Goal: Transaction & Acquisition: Purchase product/service

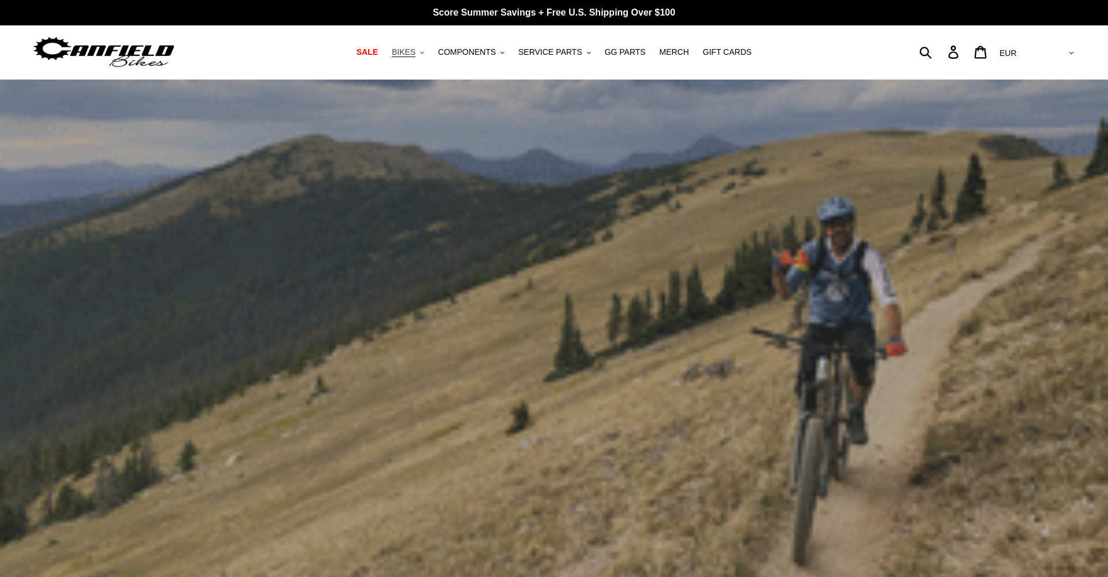
click at [403, 56] on span "BIKES" at bounding box center [404, 52] width 24 height 10
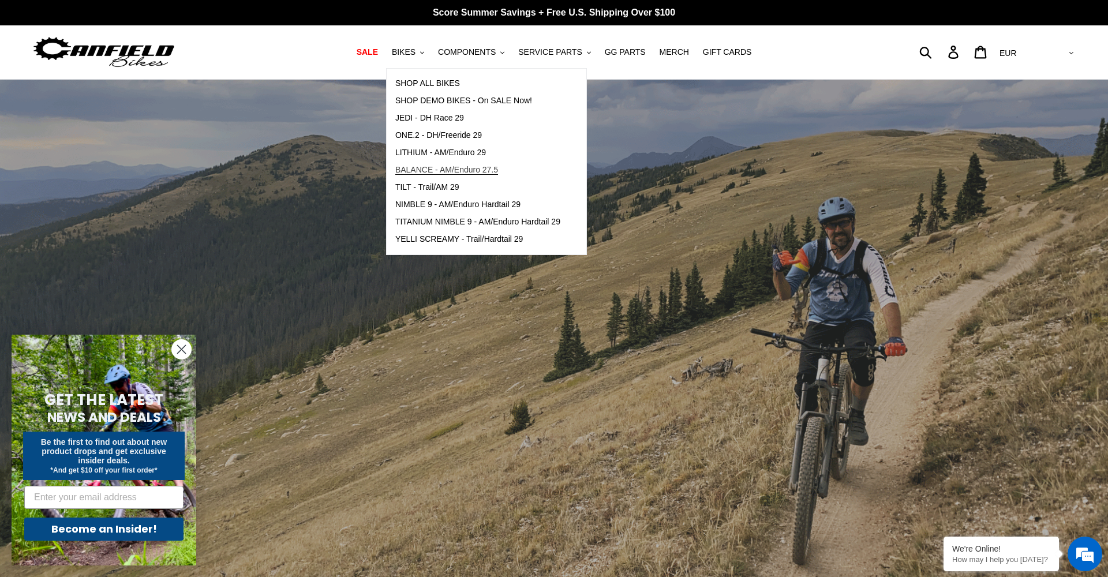
click at [436, 167] on span "BALANCE - AM/Enduro 27.5" at bounding box center [446, 170] width 103 height 10
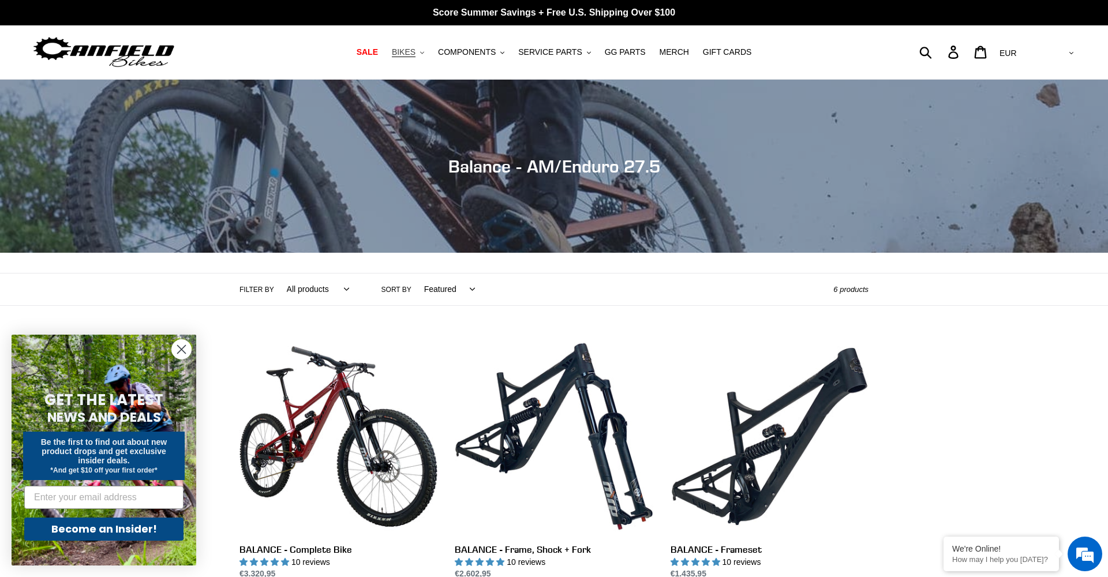
click at [409, 55] on span "BIKES" at bounding box center [404, 52] width 24 height 10
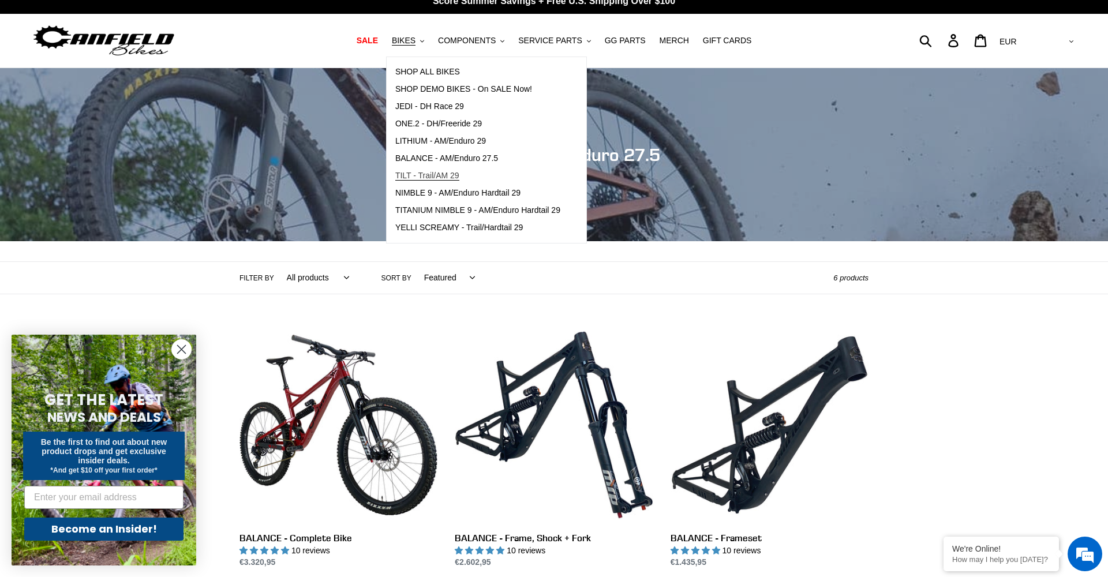
scroll to position [12, 1]
click at [430, 174] on span "TILT - Trail/AM 29" at bounding box center [427, 176] width 64 height 10
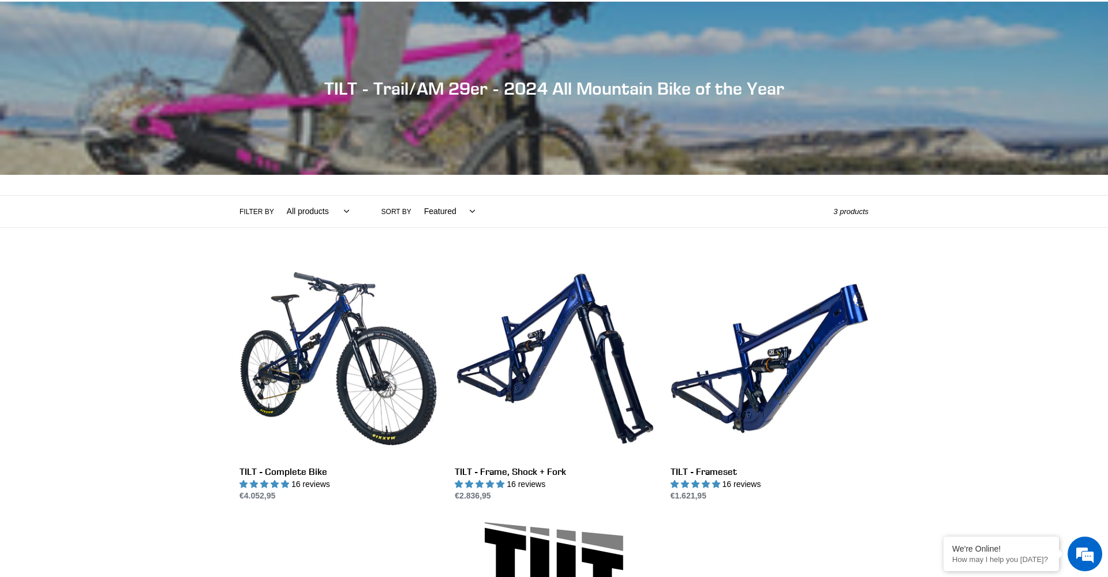
scroll to position [81, 0]
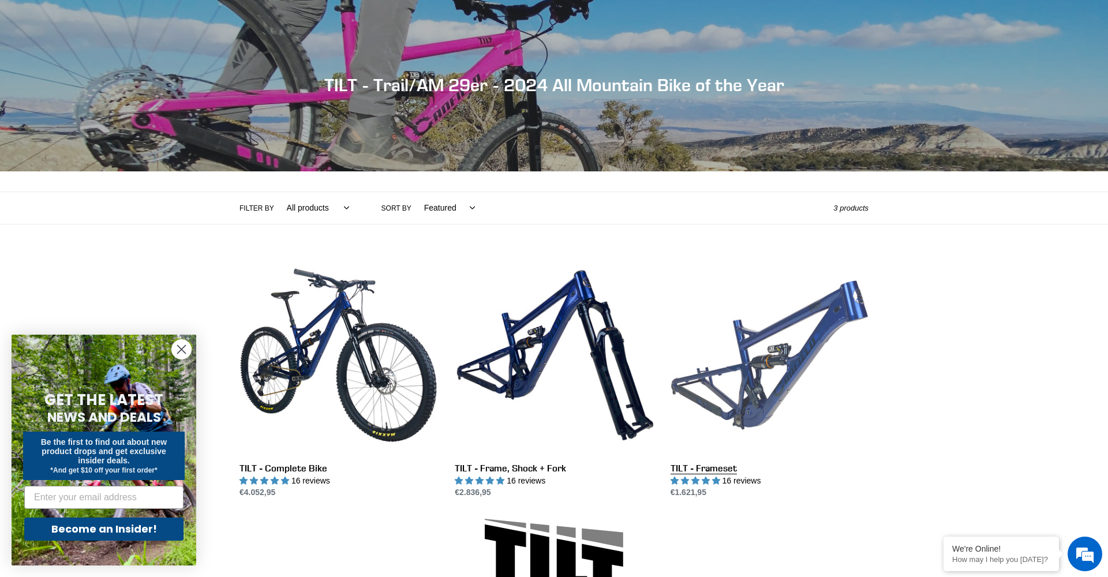
click at [767, 358] on link "TILT - Frameset" at bounding box center [769, 377] width 198 height 243
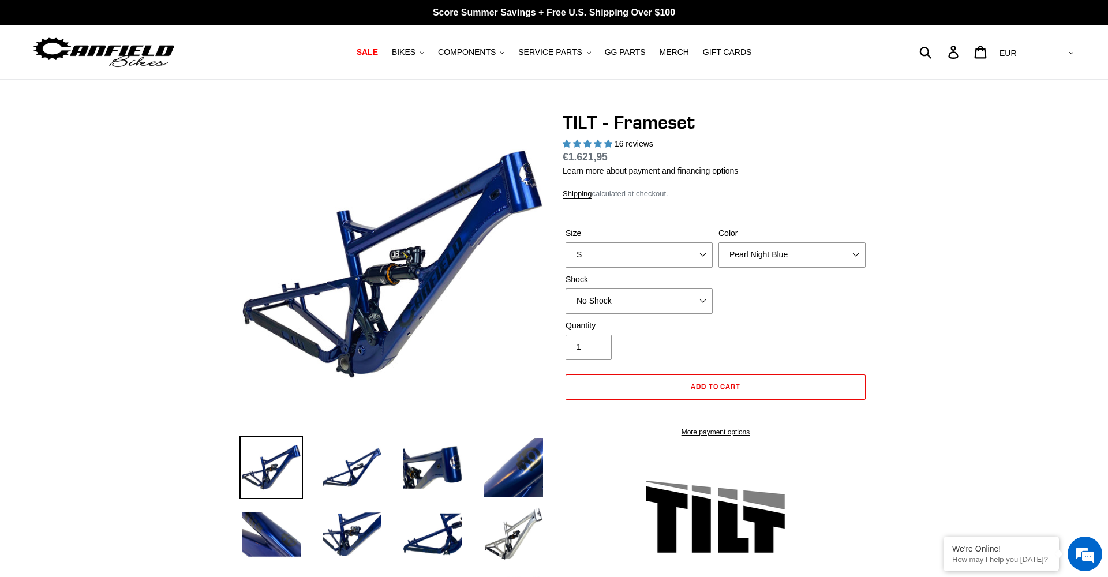
select select "highest-rating"
click at [611, 238] on label "Size" at bounding box center [638, 233] width 147 height 12
click at [611, 242] on select "S M L XL" at bounding box center [638, 254] width 147 height 25
select select "L"
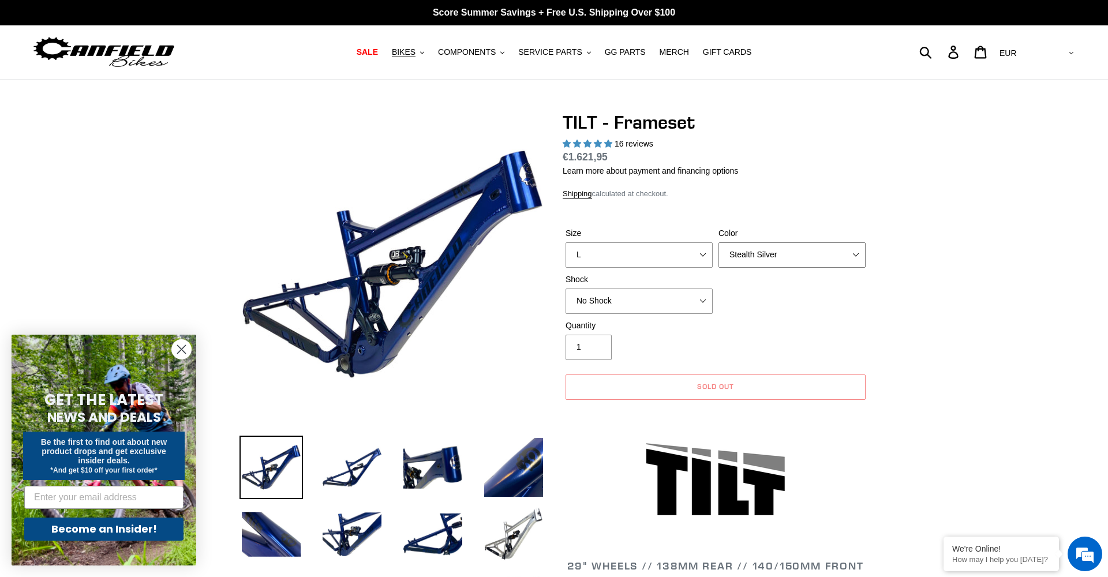
select select "Pearl Night Blue"
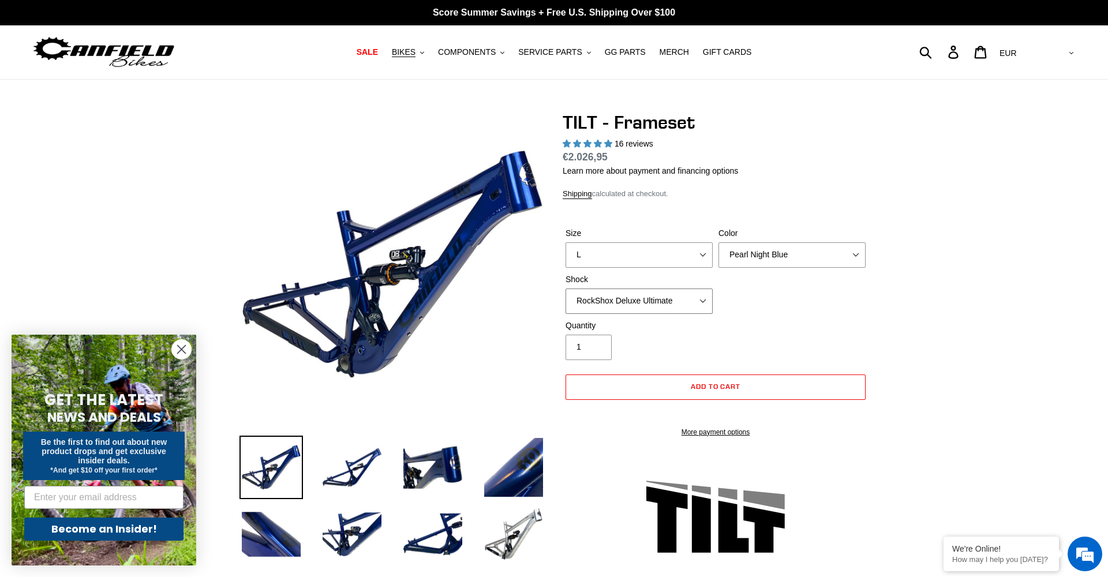
select select "No Shock"
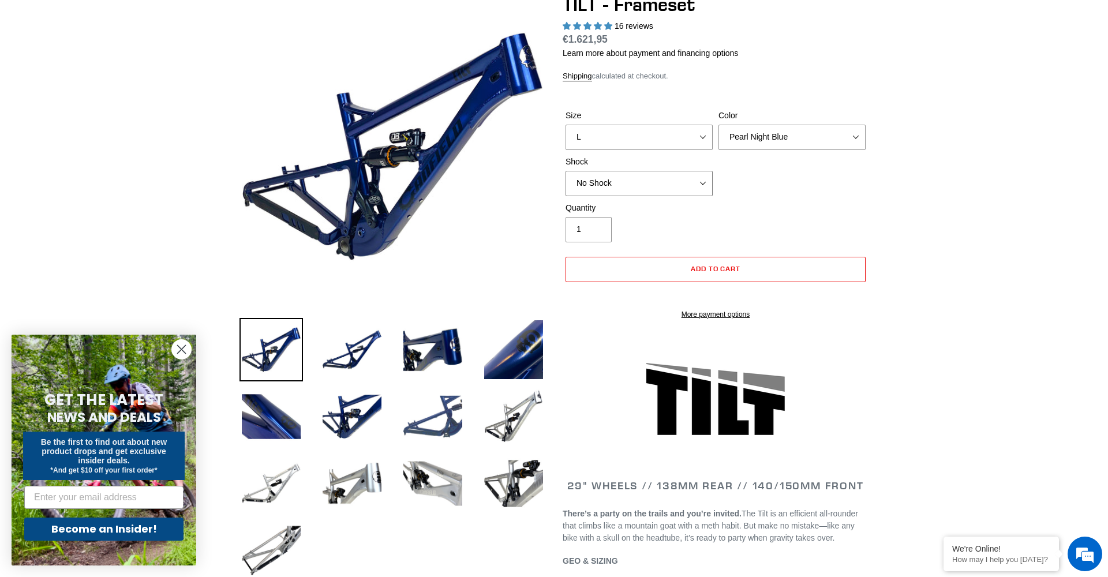
scroll to position [122, 0]
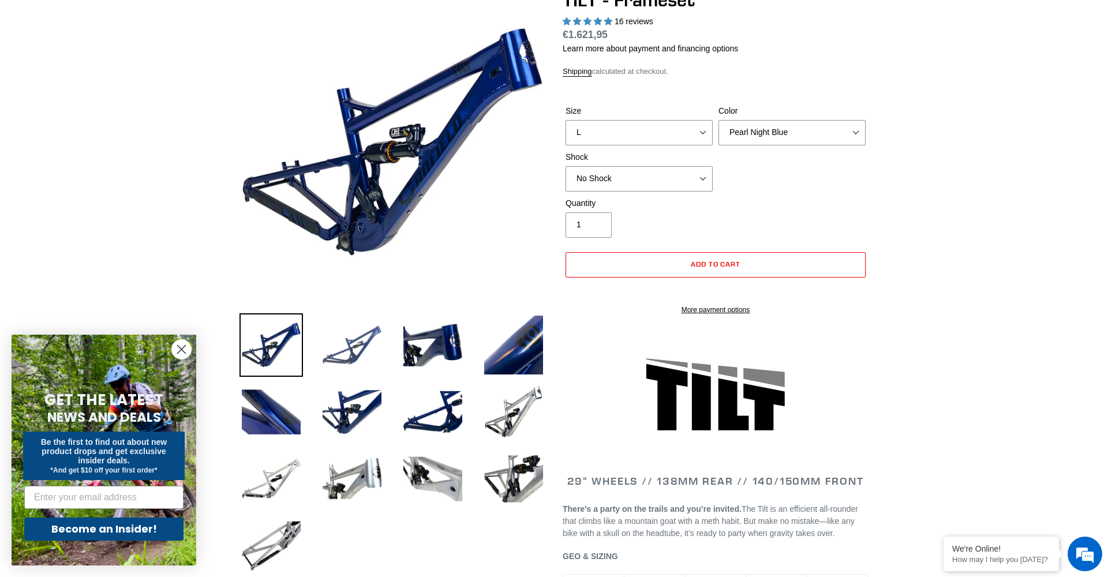
click at [355, 336] on img at bounding box center [351, 344] width 63 height 63
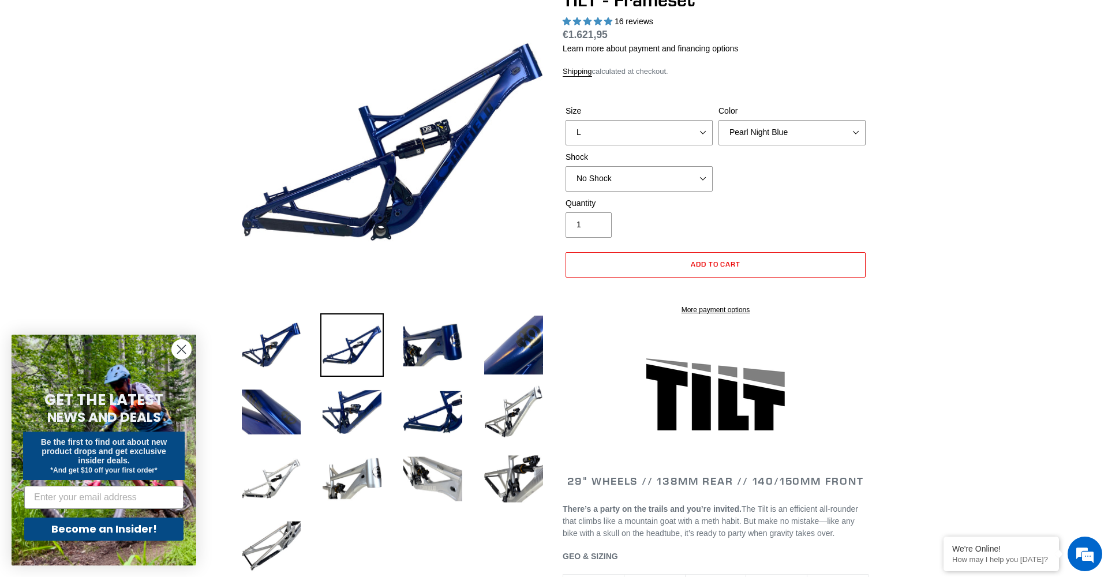
click at [468, 347] on li at bounding box center [504, 347] width 81 height 67
click at [441, 351] on img at bounding box center [432, 344] width 63 height 63
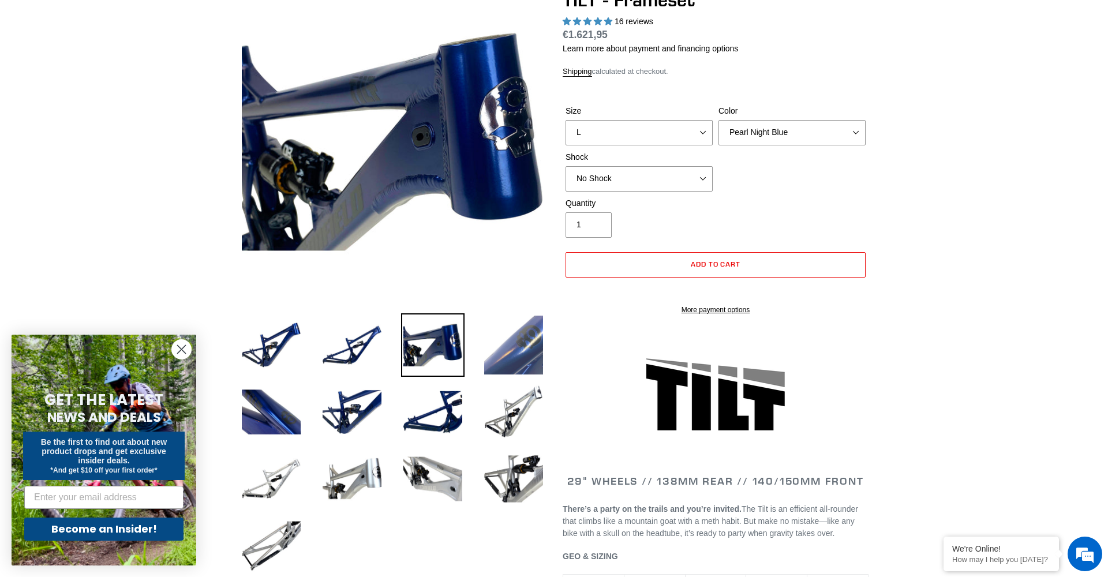
click at [523, 346] on img at bounding box center [513, 344] width 63 height 63
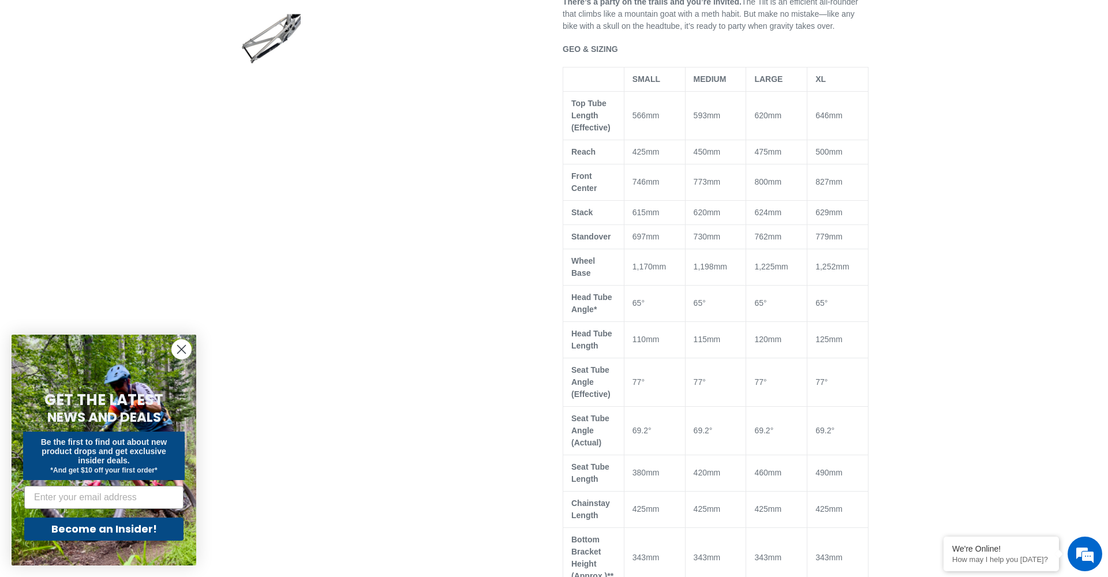
scroll to position [629, 0]
drag, startPoint x: 758, startPoint y: 141, endPoint x: 778, endPoint y: 141, distance: 20.8
click at [778, 140] on td "620mm" at bounding box center [776, 116] width 61 height 48
drag, startPoint x: 755, startPoint y: 140, endPoint x: 794, endPoint y: 142, distance: 38.7
click at [794, 140] on td "620mm" at bounding box center [776, 116] width 61 height 48
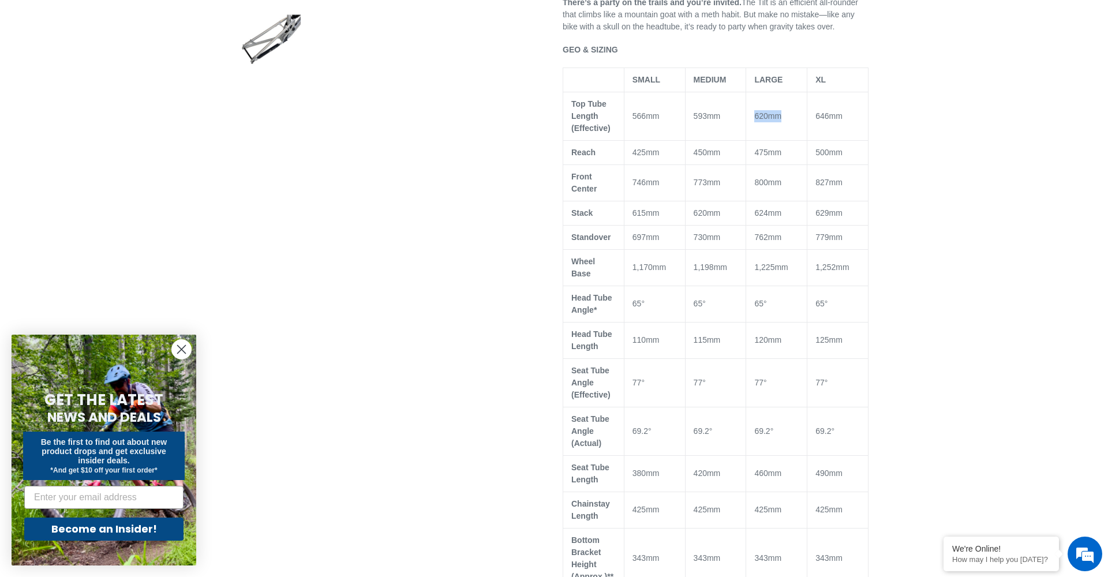
click at [787, 140] on td "620mm" at bounding box center [776, 116] width 61 height 48
drag, startPoint x: 757, startPoint y: 178, endPoint x: 778, endPoint y: 178, distance: 20.8
click at [778, 164] on td "475mm" at bounding box center [776, 152] width 61 height 24
click at [762, 164] on td "475mm" at bounding box center [776, 152] width 61 height 24
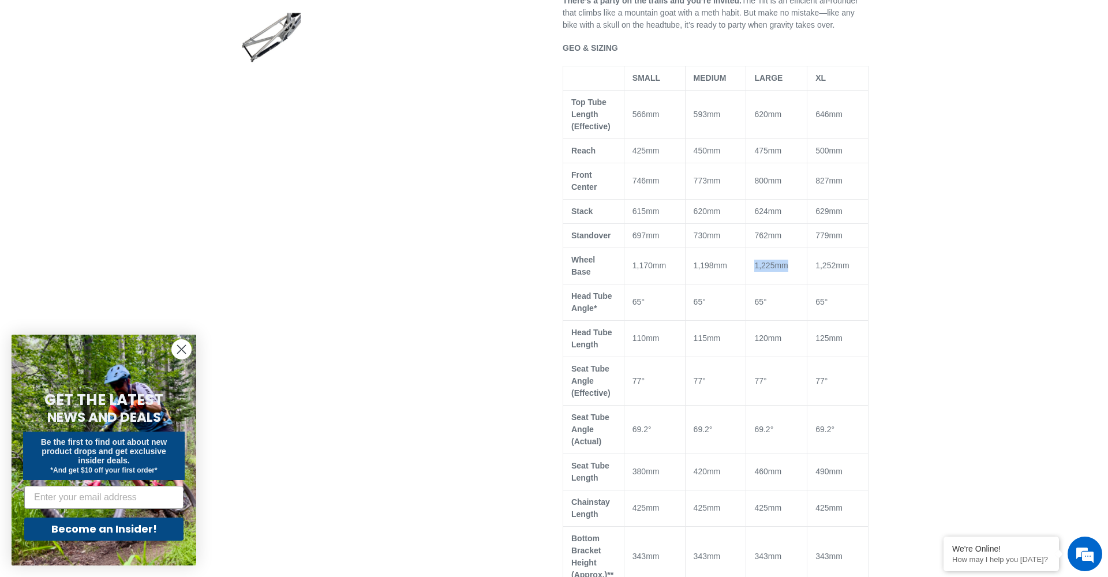
drag, startPoint x: 759, startPoint y: 287, endPoint x: 803, endPoint y: 288, distance: 44.4
click at [804, 284] on td "1,225mm" at bounding box center [776, 266] width 61 height 36
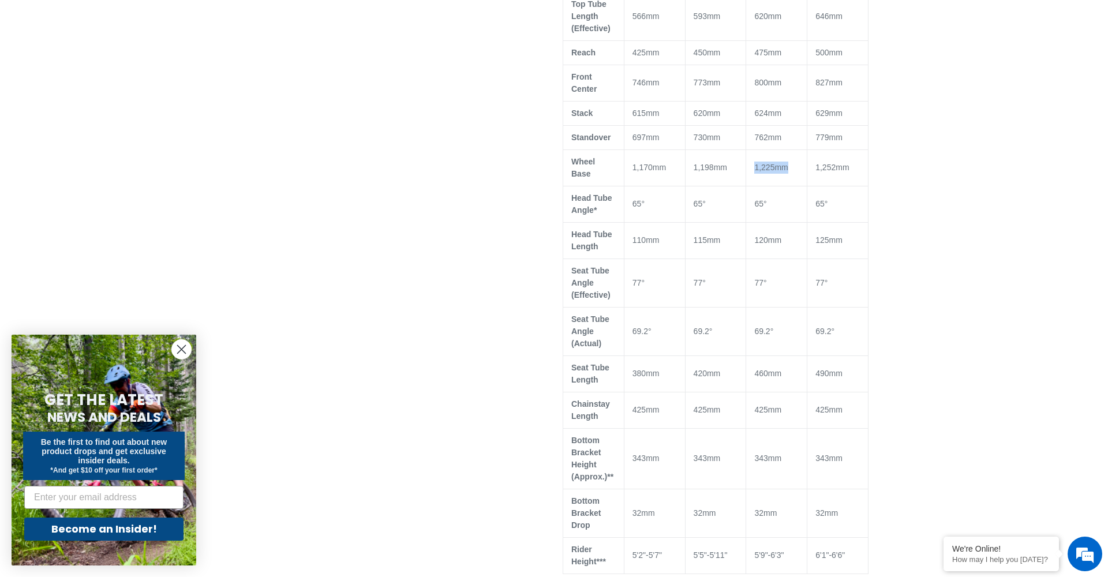
scroll to position [740, 0]
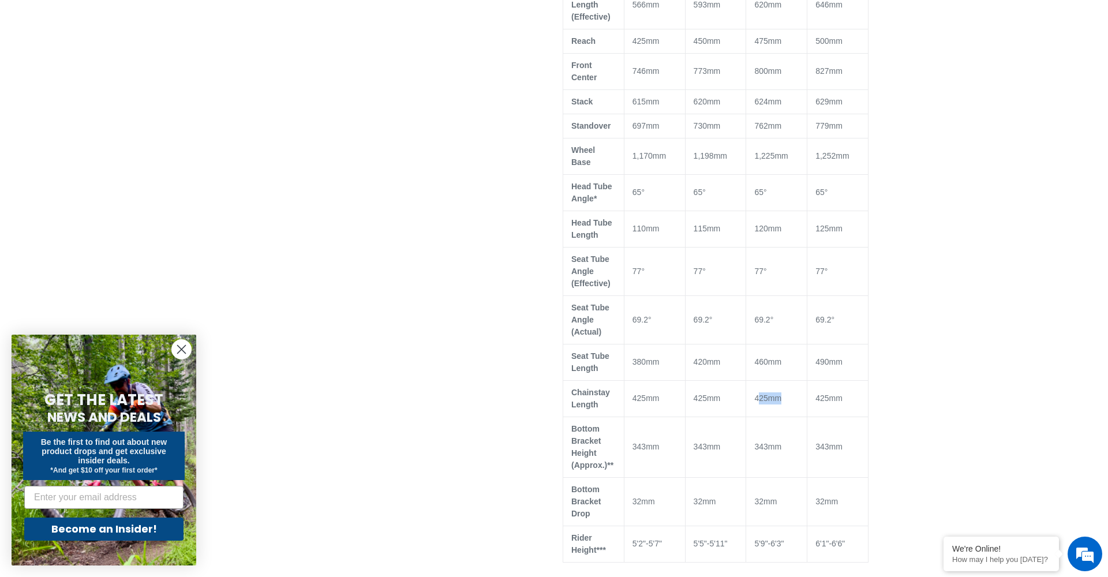
drag, startPoint x: 757, startPoint y: 422, endPoint x: 785, endPoint y: 422, distance: 28.3
click at [784, 417] on td "425mm" at bounding box center [776, 398] width 61 height 36
click at [758, 417] on td "425mm" at bounding box center [776, 398] width 61 height 36
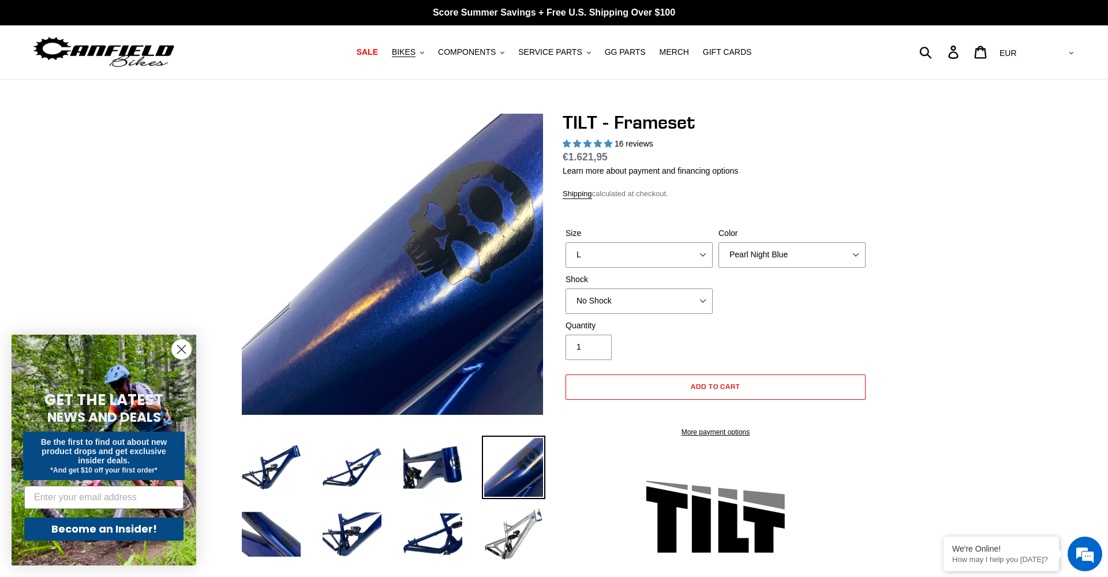
scroll to position [0, 0]
click at [347, 467] on img at bounding box center [351, 467] width 63 height 63
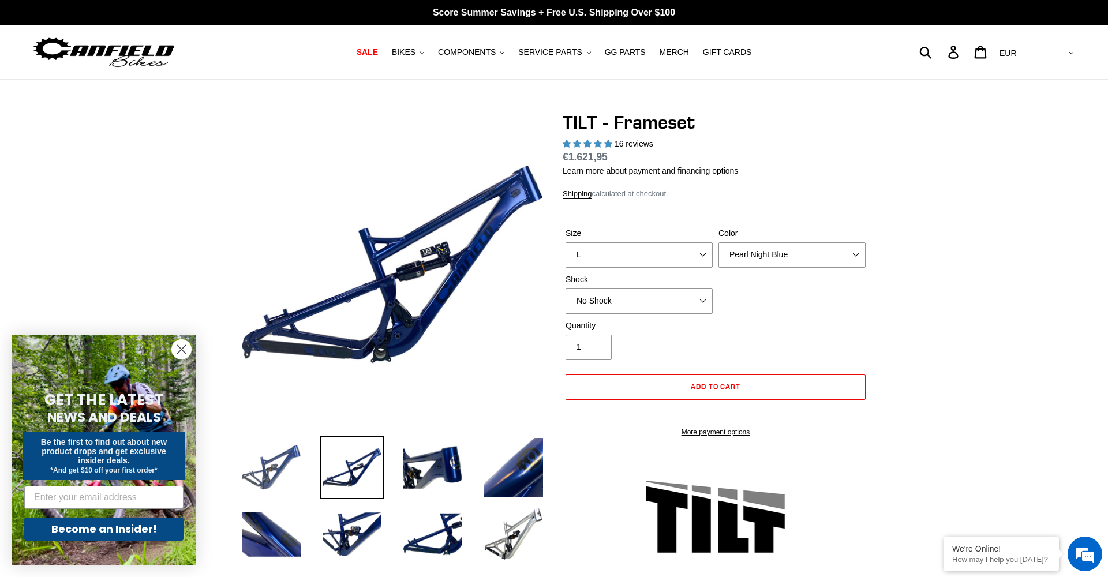
click at [270, 480] on img at bounding box center [270, 467] width 63 height 63
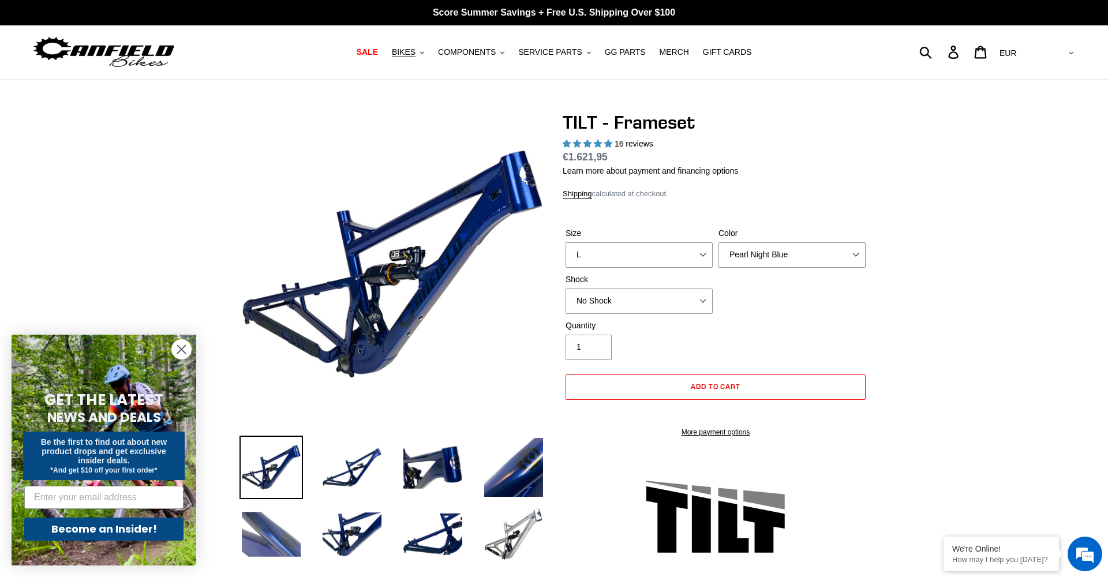
click at [282, 521] on img at bounding box center [270, 534] width 63 height 63
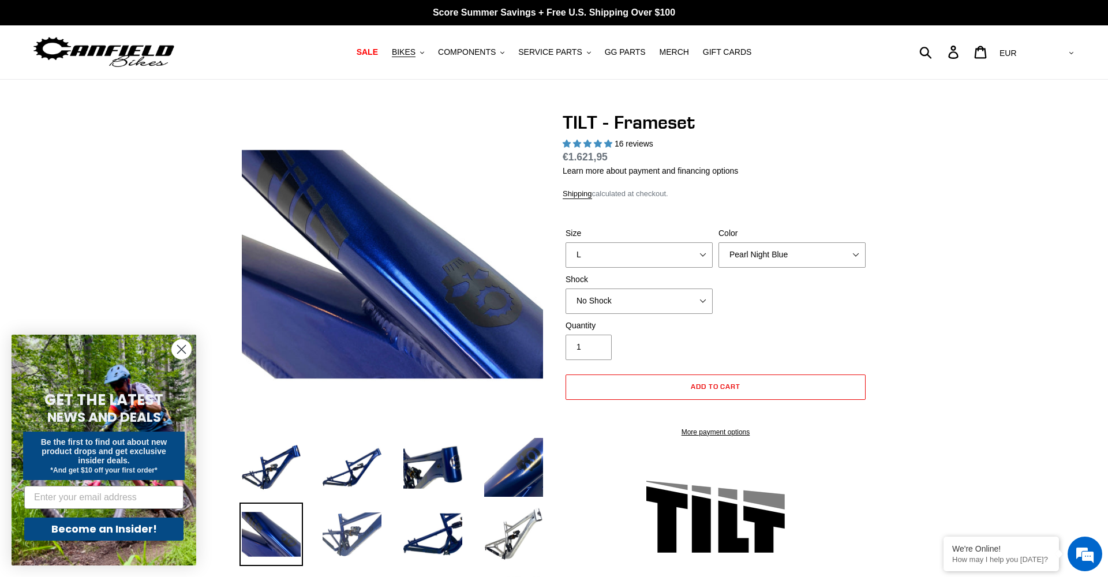
click at [319, 516] on li at bounding box center [343, 537] width 81 height 67
click at [366, 524] on img at bounding box center [351, 534] width 63 height 63
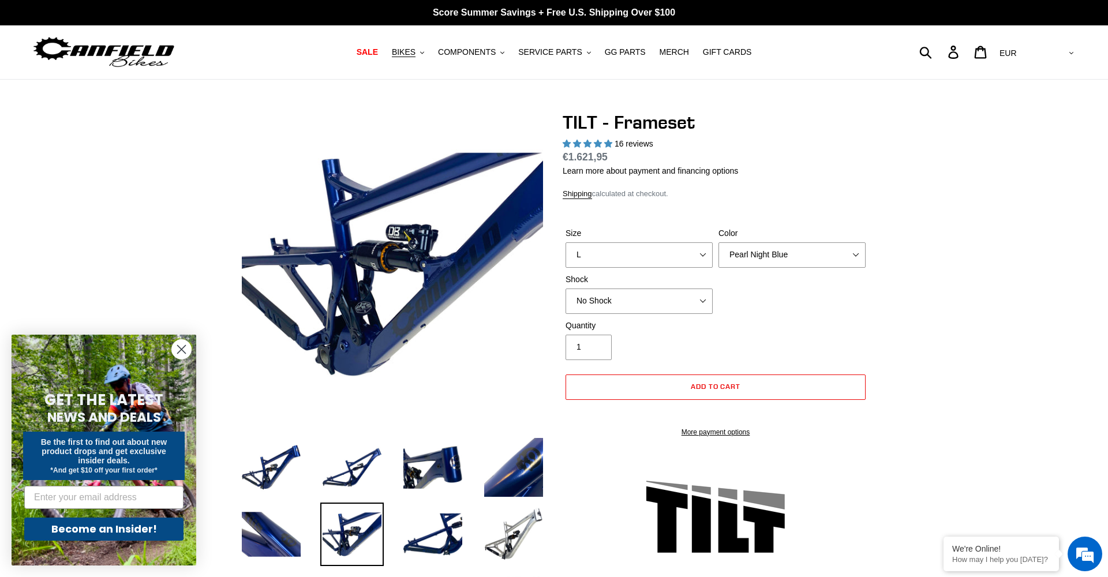
click at [396, 526] on li at bounding box center [424, 537] width 81 height 67
click at [406, 57] on span "BIKES" at bounding box center [404, 52] width 24 height 10
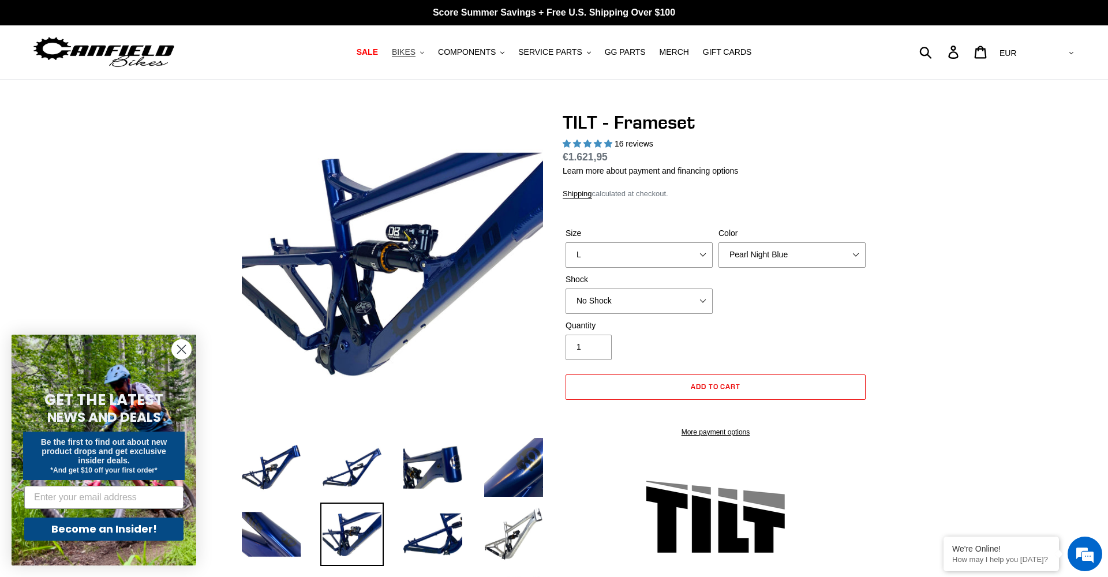
click at [406, 51] on span "BIKES" at bounding box center [404, 52] width 24 height 10
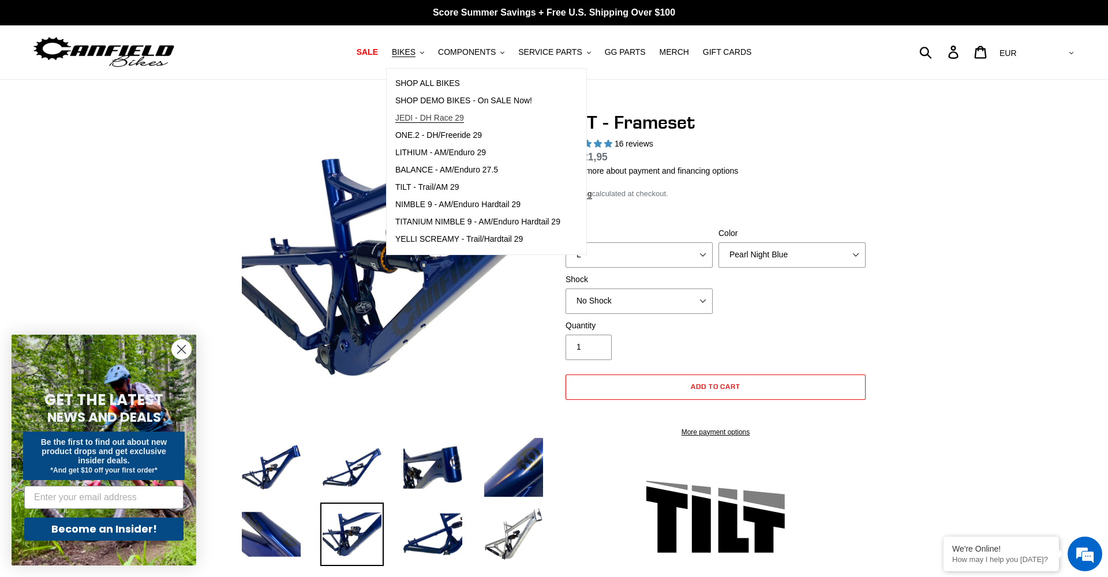
click at [422, 116] on span "JEDI - DH Race 29" at bounding box center [429, 118] width 69 height 10
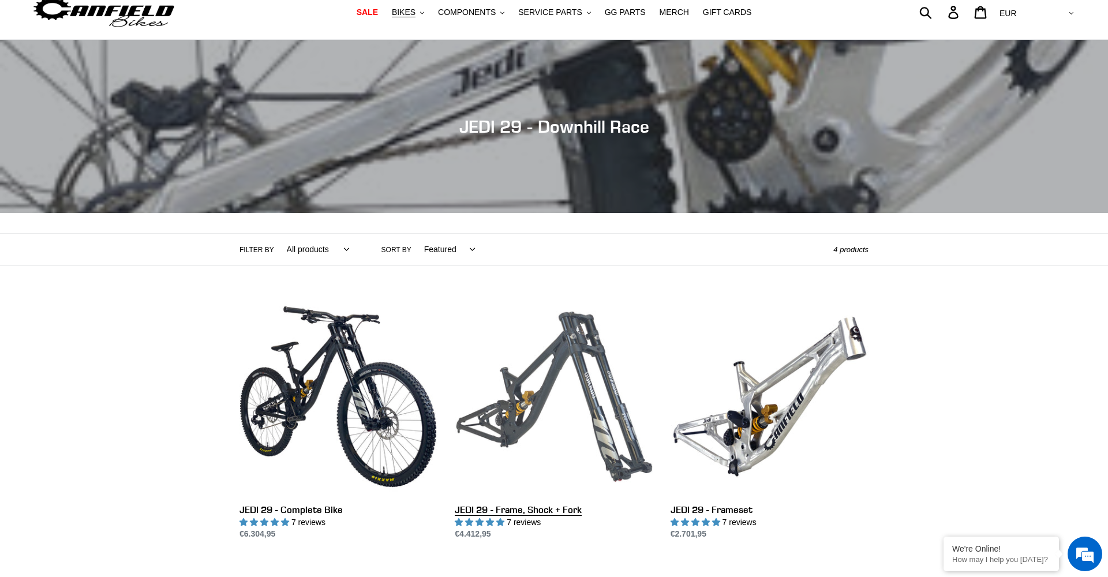
scroll to position [46, 0]
